Goal: Find specific page/section: Find specific page/section

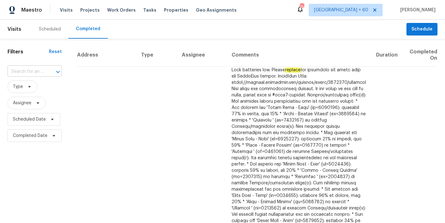
click at [37, 76] on input "text" at bounding box center [26, 72] width 37 height 10
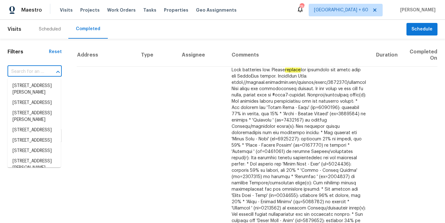
paste input "[STREET_ADDRESS]"
type input "[STREET_ADDRESS]"
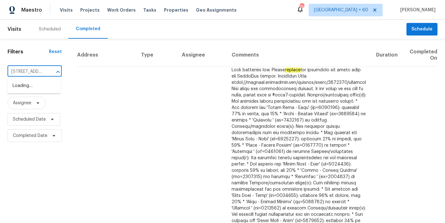
scroll to position [0, 49]
click at [38, 87] on li "[STREET_ADDRESS]" at bounding box center [34, 86] width 53 height 10
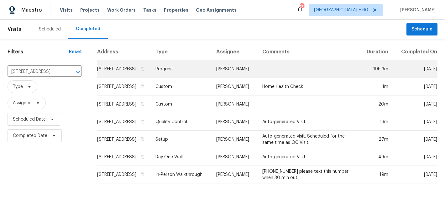
click at [97, 78] on td "[STREET_ADDRESS]" at bounding box center [124, 69] width 54 height 18
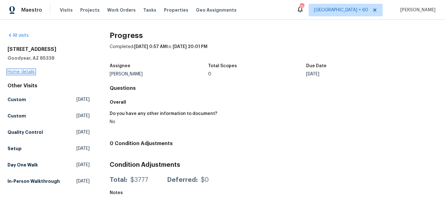
click at [27, 71] on link "Home details" at bounding box center [21, 72] width 27 height 4
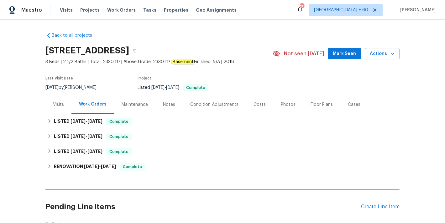
click at [337, 55] on span "Mark Seen" at bounding box center [344, 54] width 23 height 8
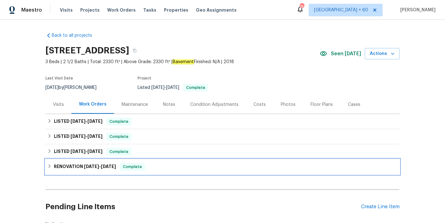
click at [97, 165] on span "[DATE] - [DATE]" at bounding box center [100, 166] width 32 height 4
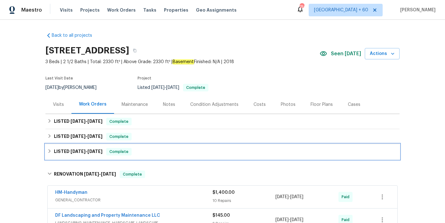
click at [90, 151] on span "[DATE]" at bounding box center [94, 151] width 15 height 4
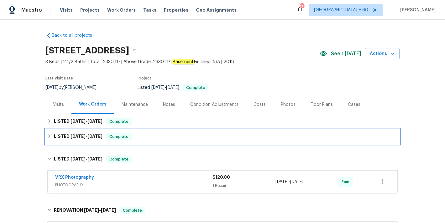
click at [86, 133] on h6 "LISTED [DATE] - [DATE]" at bounding box center [78, 137] width 49 height 8
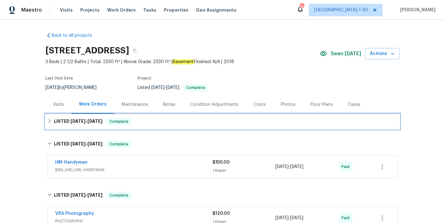
click at [87, 124] on h6 "LISTED [DATE] - [DATE]" at bounding box center [78, 122] width 49 height 8
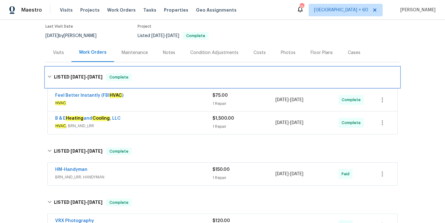
scroll to position [53, 0]
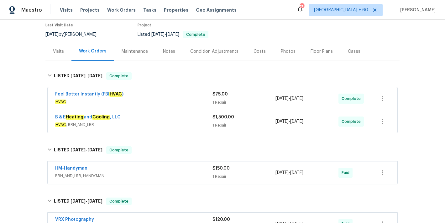
click at [162, 126] on span "HVAC , BRN_AND_LRR" at bounding box center [133, 124] width 157 height 6
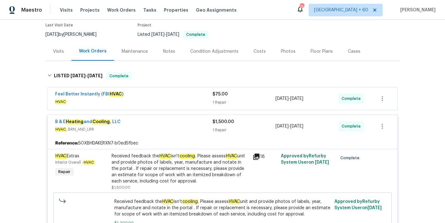
click at [193, 98] on span "HVAC" at bounding box center [133, 101] width 157 height 6
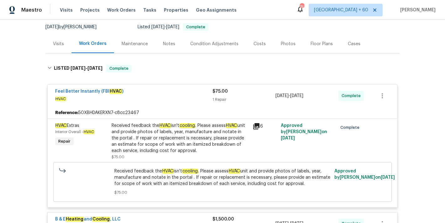
scroll to position [46, 0]
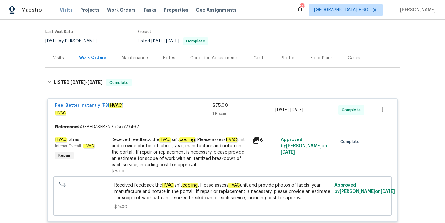
click at [67, 8] on span "Visits" at bounding box center [66, 10] width 13 height 6
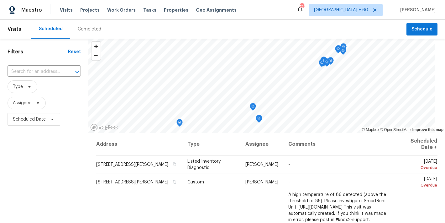
click at [82, 30] on div "Completed" at bounding box center [90, 29] width 24 height 6
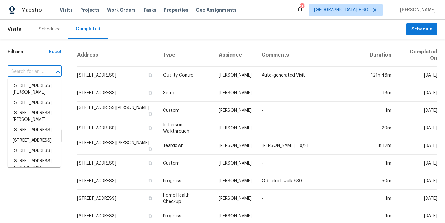
click at [31, 69] on input "text" at bounding box center [26, 72] width 37 height 10
paste input "[STREET_ADDRESS]"
type input "[STREET_ADDRESS]"
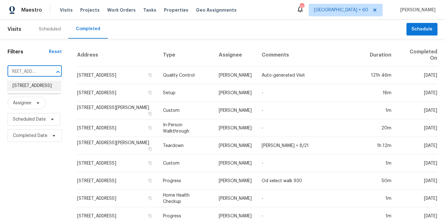
click at [28, 91] on li "[STREET_ADDRESS]" at bounding box center [34, 86] width 53 height 10
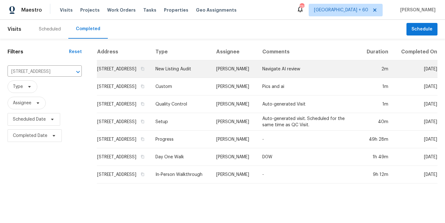
click at [104, 76] on td "[STREET_ADDRESS]" at bounding box center [124, 69] width 54 height 18
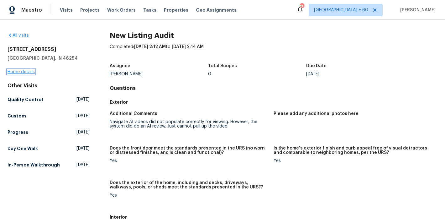
click at [13, 72] on link "Home details" at bounding box center [21, 72] width 27 height 4
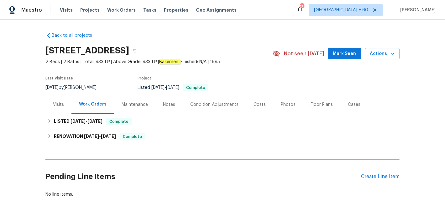
scroll to position [22, 0]
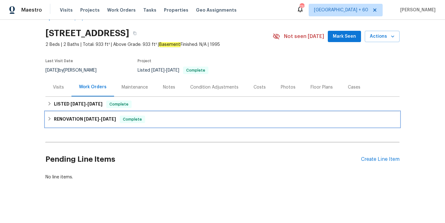
click at [107, 117] on span "[DATE]" at bounding box center [108, 119] width 15 height 4
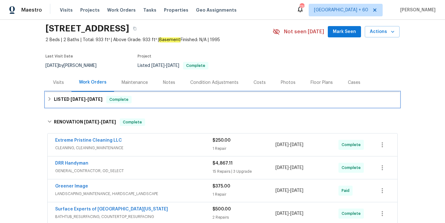
click at [98, 97] on span "[DATE]" at bounding box center [94, 99] width 15 height 4
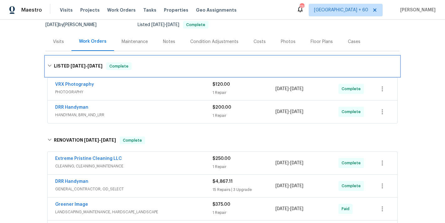
scroll to position [65, 0]
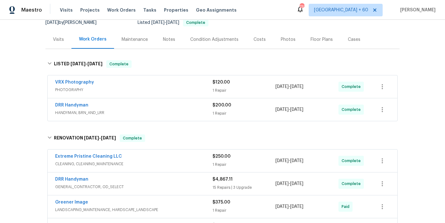
click at [172, 109] on span "HANDYMAN, BRN_AND_LRR" at bounding box center [133, 112] width 157 height 6
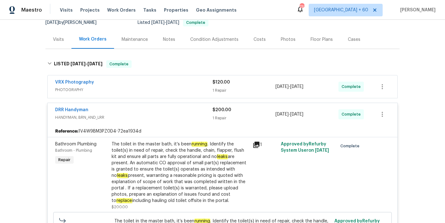
click at [168, 80] on div "VRX Photography" at bounding box center [133, 83] width 157 height 8
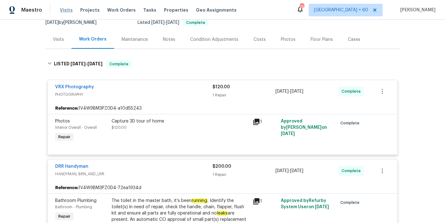
click at [66, 10] on span "Visits" at bounding box center [66, 10] width 13 height 6
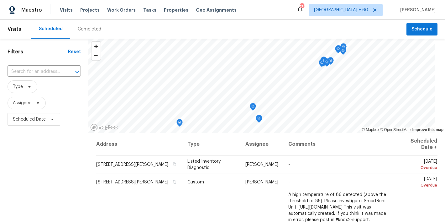
click at [86, 30] on div "Completed" at bounding box center [90, 29] width 24 height 6
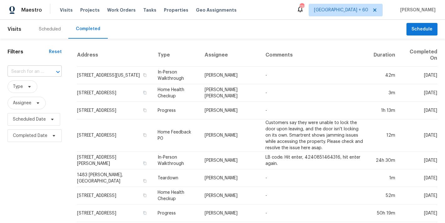
click at [33, 70] on input "text" at bounding box center [26, 72] width 37 height 10
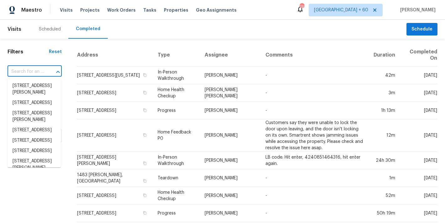
paste input "[STREET_ADDRESS]"
type input "[STREET_ADDRESS]"
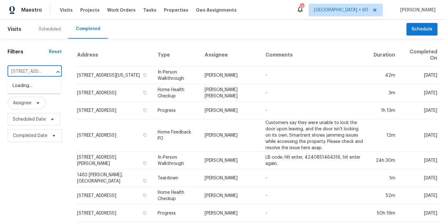
scroll to position [0, 40]
click at [28, 89] on li "[STREET_ADDRESS]" at bounding box center [34, 86] width 53 height 10
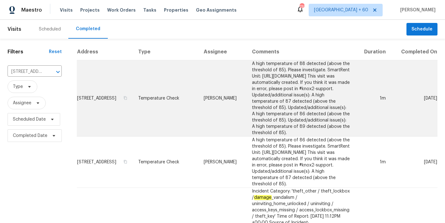
click at [89, 98] on td "[STREET_ADDRESS]" at bounding box center [105, 98] width 56 height 76
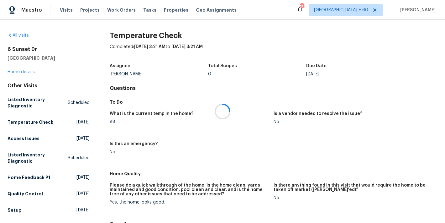
click at [21, 71] on div at bounding box center [222, 111] width 445 height 223
click at [16, 74] on div "[STREET_ADDRESS] Home details" at bounding box center [49, 60] width 82 height 29
click at [15, 72] on link "Home details" at bounding box center [21, 72] width 27 height 4
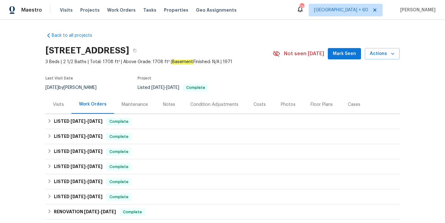
click at [351, 58] on button "Mark Seen" at bounding box center [344, 54] width 33 height 12
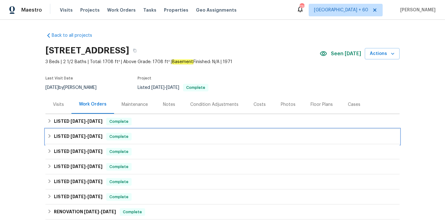
click at [157, 138] on div "LISTED [DATE] - [DATE] Complete" at bounding box center [222, 137] width 350 height 8
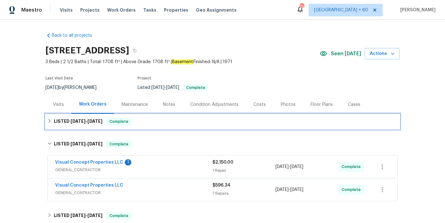
click at [151, 121] on div "LISTED [DATE] - [DATE] Complete" at bounding box center [222, 122] width 350 height 8
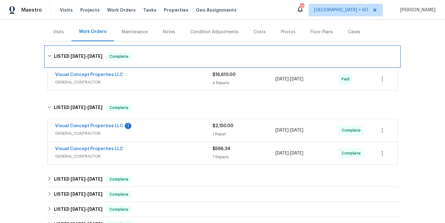
scroll to position [77, 0]
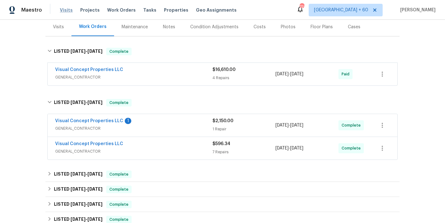
click at [68, 9] on span "Visits" at bounding box center [66, 10] width 13 height 6
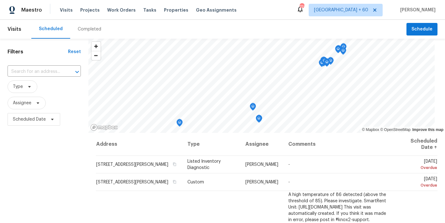
click at [90, 27] on div "Completed" at bounding box center [90, 29] width 24 height 6
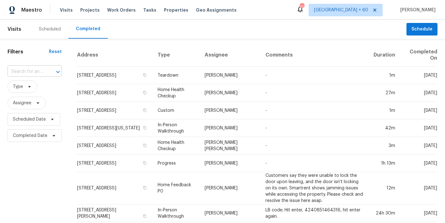
click at [18, 71] on input "text" at bounding box center [26, 72] width 37 height 10
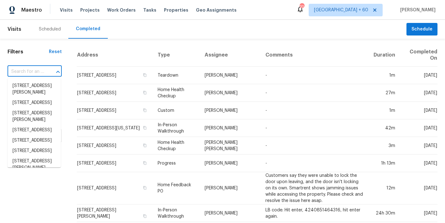
paste input "[STREET_ADDRESS]"
type input "[STREET_ADDRESS]"
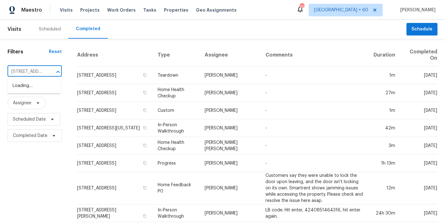
scroll to position [0, 51]
click at [29, 87] on li "[STREET_ADDRESS]" at bounding box center [34, 86] width 53 height 10
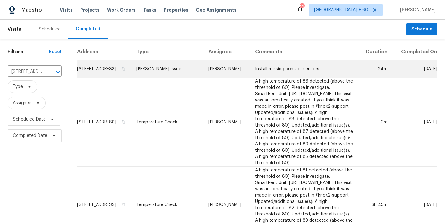
click at [83, 76] on td "[STREET_ADDRESS]" at bounding box center [104, 69] width 55 height 18
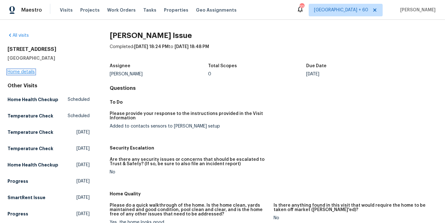
click at [23, 72] on link "Home details" at bounding box center [21, 72] width 27 height 4
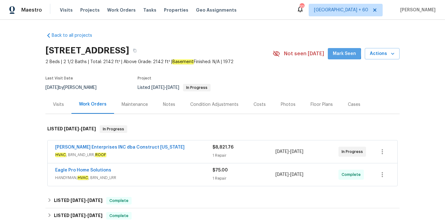
click at [339, 53] on span "Mark Seen" at bounding box center [344, 54] width 23 height 8
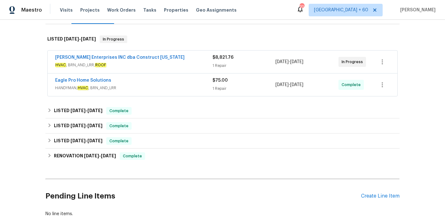
scroll to position [94, 0]
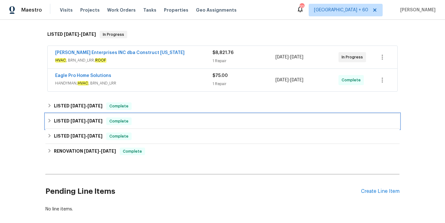
click at [142, 123] on div "LISTED [DATE] - [DATE] Complete" at bounding box center [222, 121] width 350 height 8
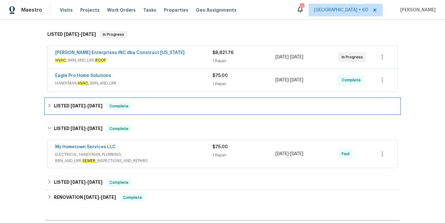
click at [146, 108] on div "LISTED [DATE] - [DATE] Complete" at bounding box center [222, 106] width 350 height 8
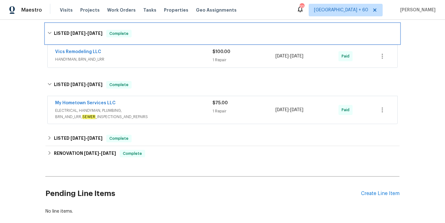
scroll to position [172, 0]
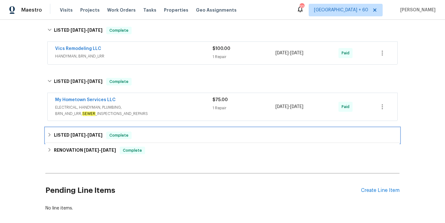
click at [165, 134] on div "LISTED [DATE] - [DATE] Complete" at bounding box center [222, 135] width 350 height 8
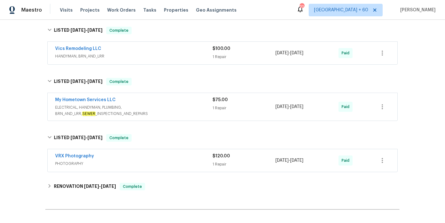
click at [182, 102] on div "My Hometown Services LLC" at bounding box center [133, 101] width 157 height 8
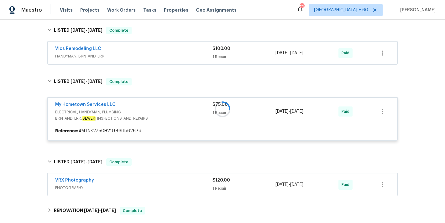
scroll to position [110, 0]
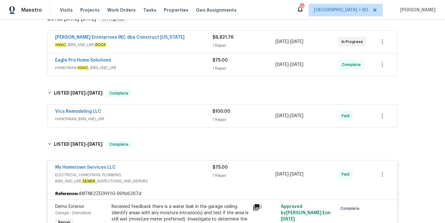
click at [192, 115] on div "Vics Remodeling LLC" at bounding box center [133, 112] width 157 height 8
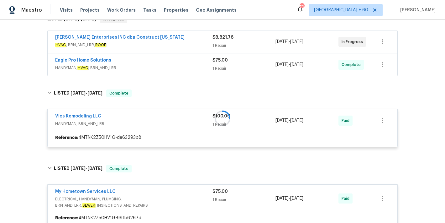
scroll to position [83, 0]
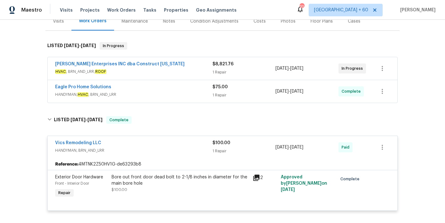
click at [189, 92] on span "HANDYMAN, HVAC , BRN_AND_LRR" at bounding box center [133, 94] width 157 height 6
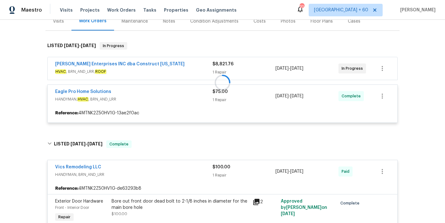
scroll to position [57, 0]
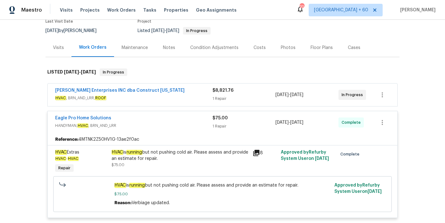
click at [192, 98] on span "HVAC , BRN_AND_LRR, ROOF" at bounding box center [133, 98] width 157 height 6
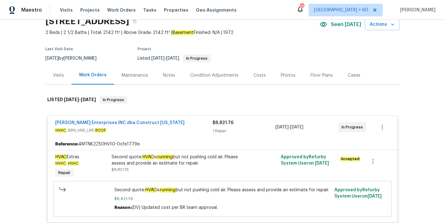
scroll to position [0, 0]
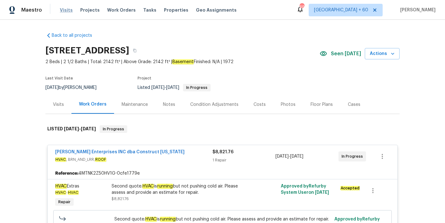
click at [66, 12] on span "Visits" at bounding box center [66, 10] width 13 height 6
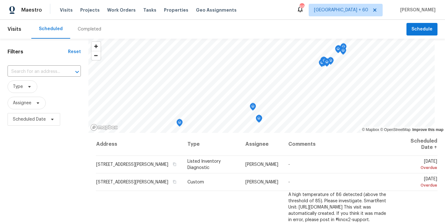
click at [91, 29] on div "Completed" at bounding box center [90, 29] width 24 height 6
